Goal: Information Seeking & Learning: Learn about a topic

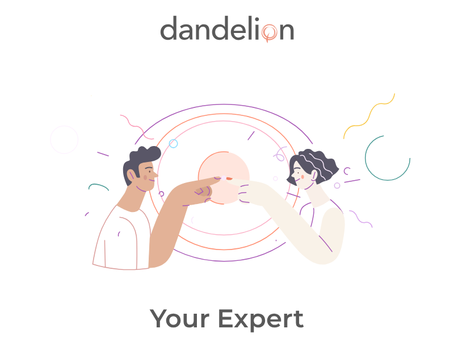
scroll to position [562, 0]
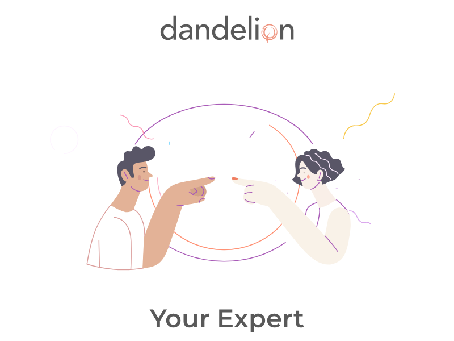
scroll to position [562, 0]
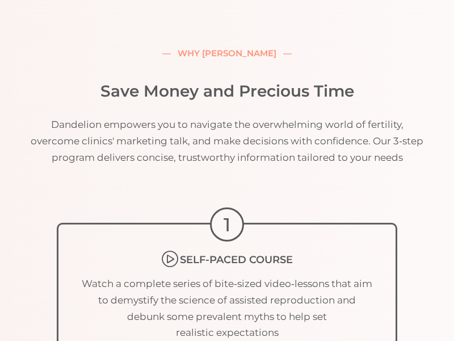
scroll to position [2997, 0]
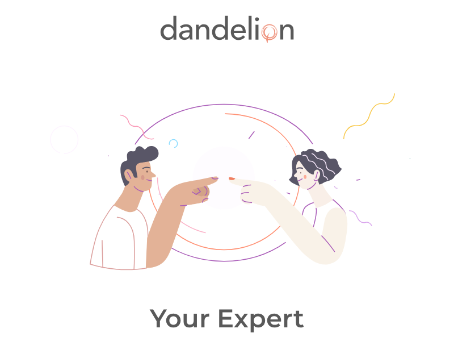
scroll to position [3160, 0]
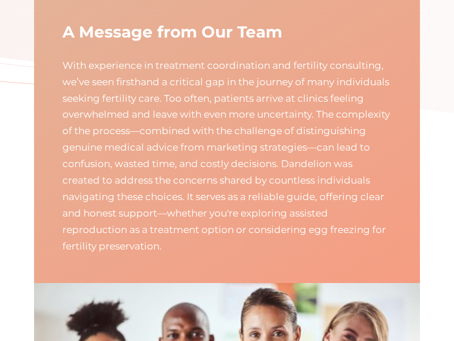
scroll to position [3731, 0]
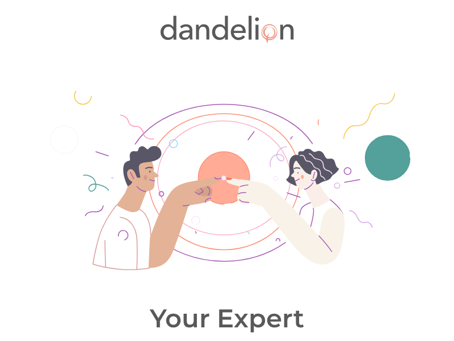
scroll to position [3731, 0]
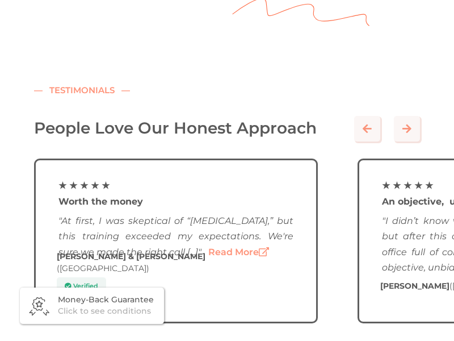
scroll to position [5222, 0]
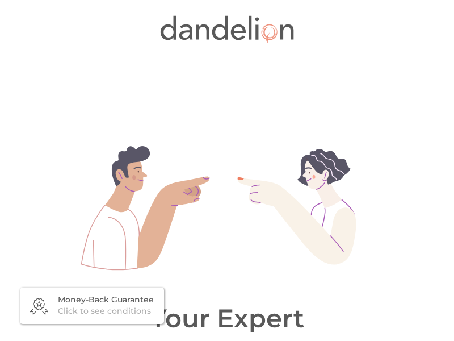
scroll to position [5059, 0]
